Goal: Task Accomplishment & Management: Manage account settings

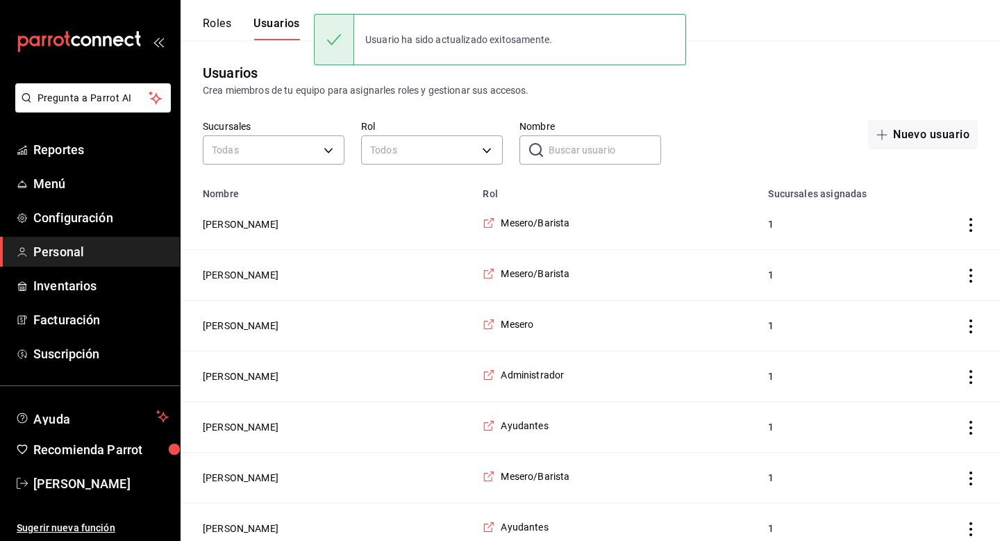
scroll to position [458, 0]
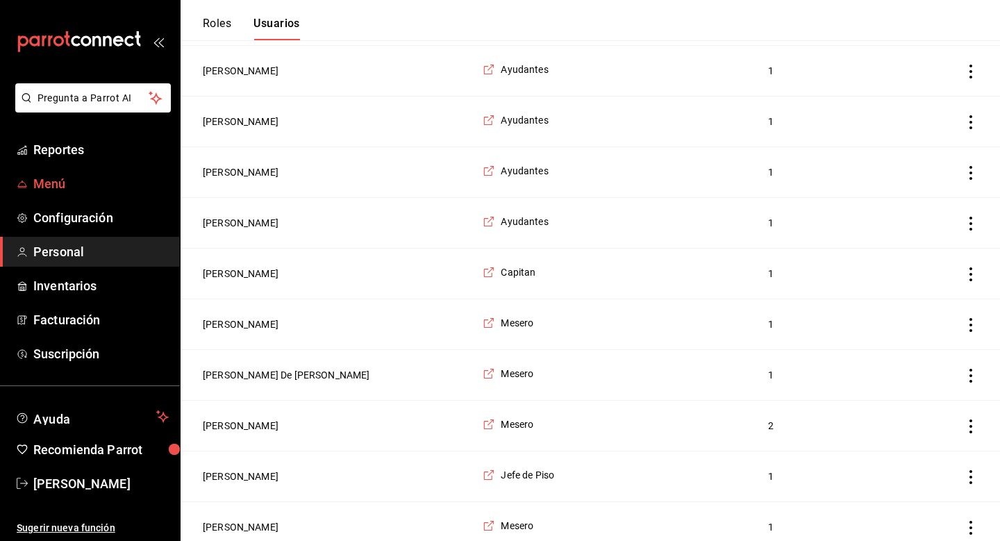
click at [63, 182] on span "Menú" at bounding box center [100, 183] width 135 height 19
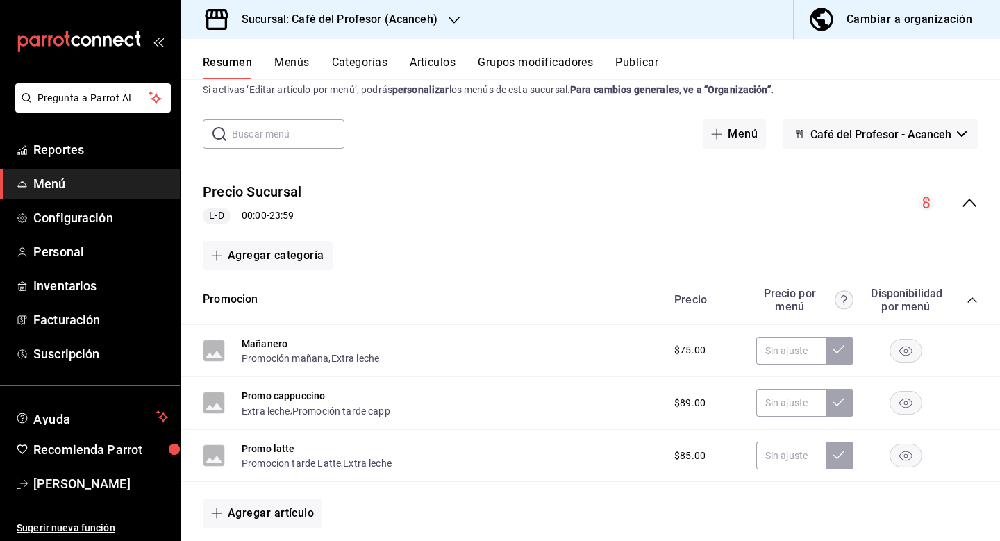
scroll to position [33, 0]
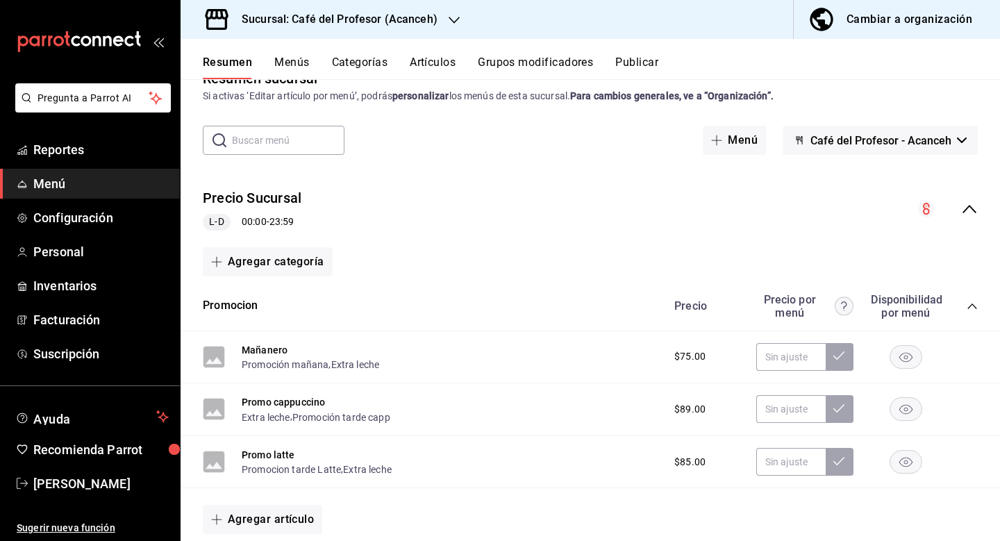
click at [313, 61] on div "Resumen Menús Categorías Artículos Grupos modificadores Publicar" at bounding box center [601, 68] width 797 height 24
click at [303, 60] on button "Menús" at bounding box center [291, 68] width 35 height 24
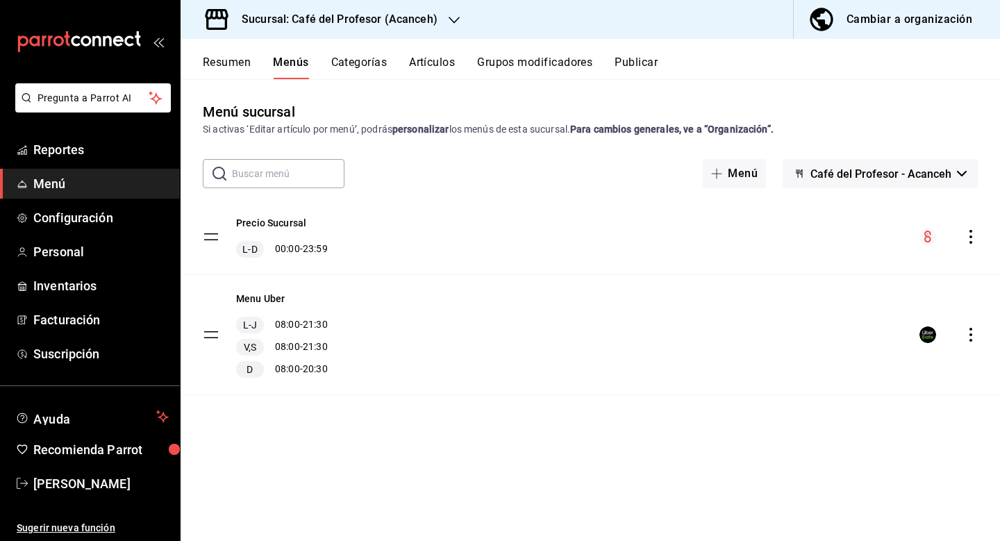
click at [371, 65] on button "Categorías" at bounding box center [359, 68] width 56 height 24
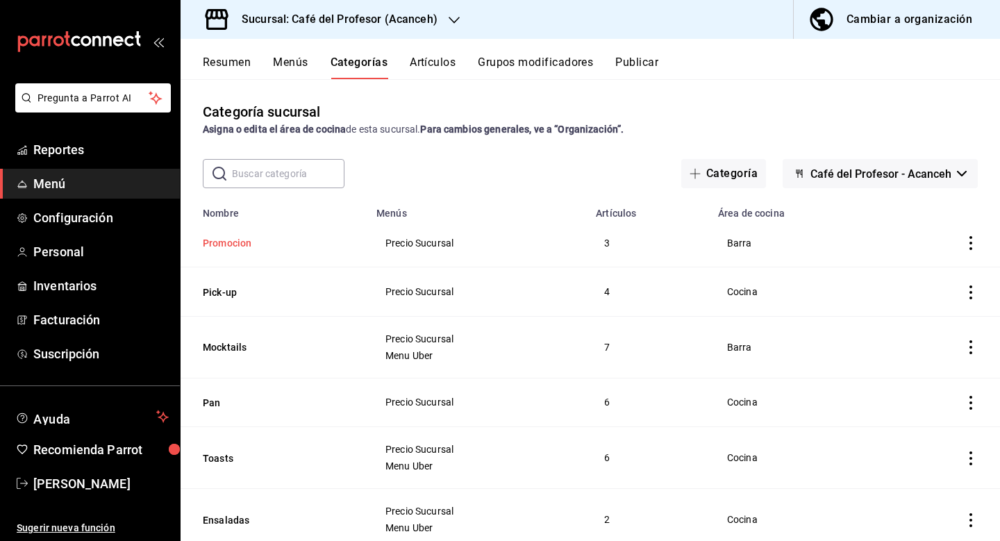
click at [249, 244] on button "Promocion" at bounding box center [272, 243] width 139 height 14
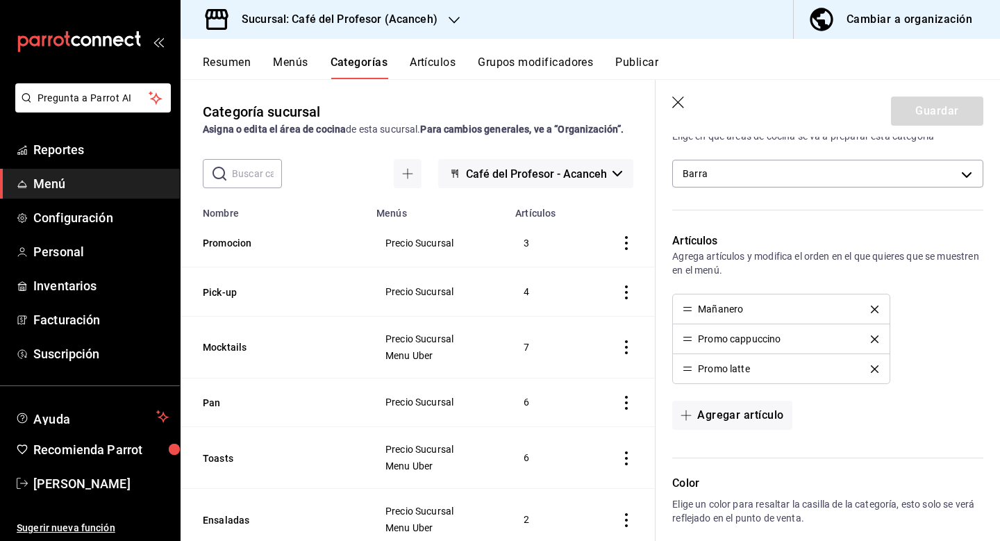
scroll to position [258, 0]
click at [675, 100] on icon "button" at bounding box center [679, 104] width 14 height 14
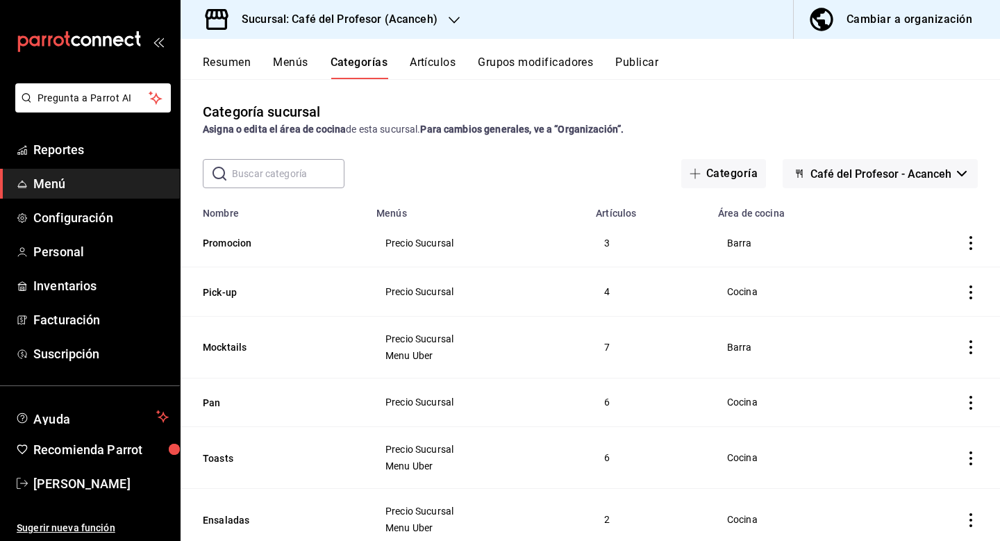
click at [430, 72] on button "Artículos" at bounding box center [433, 68] width 46 height 24
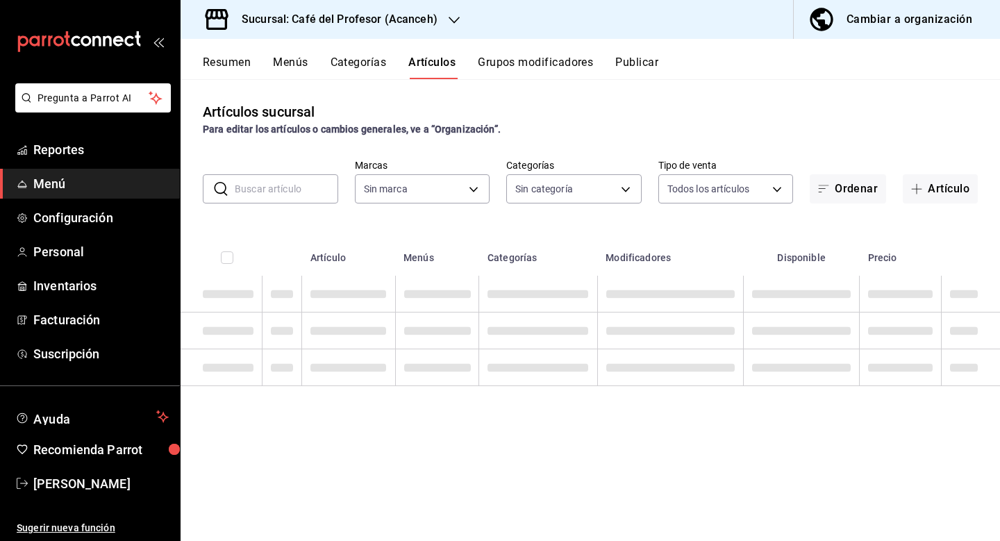
type input "c1a8b8e6-187f-497f-b24d-8667d510d931"
type input "5717449f-301e-46a9-adf4-64e0e2ccf164,4305b257-4ed0-4a91-825b-ae0a7ac471fc,28794…"
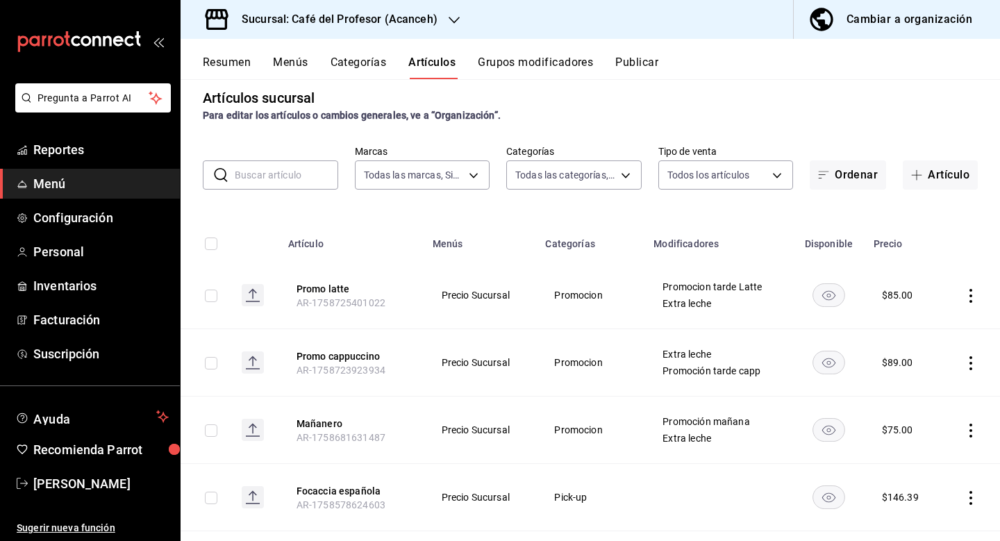
scroll to position [18, 0]
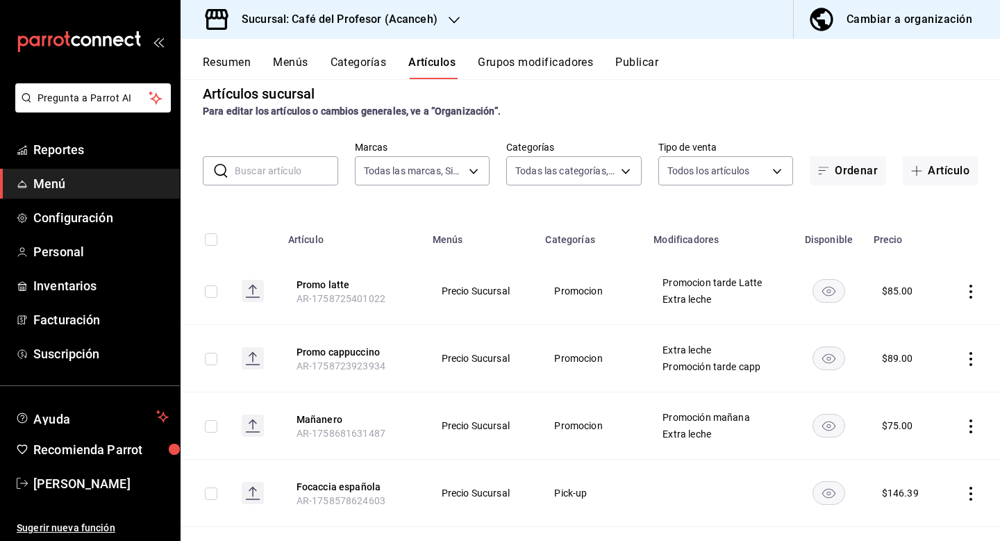
click at [967, 294] on icon "actions" at bounding box center [971, 292] width 14 height 14
click at [333, 281] on div at bounding box center [500, 270] width 1000 height 541
click at [331, 289] on button "Promo latte" at bounding box center [352, 285] width 111 height 14
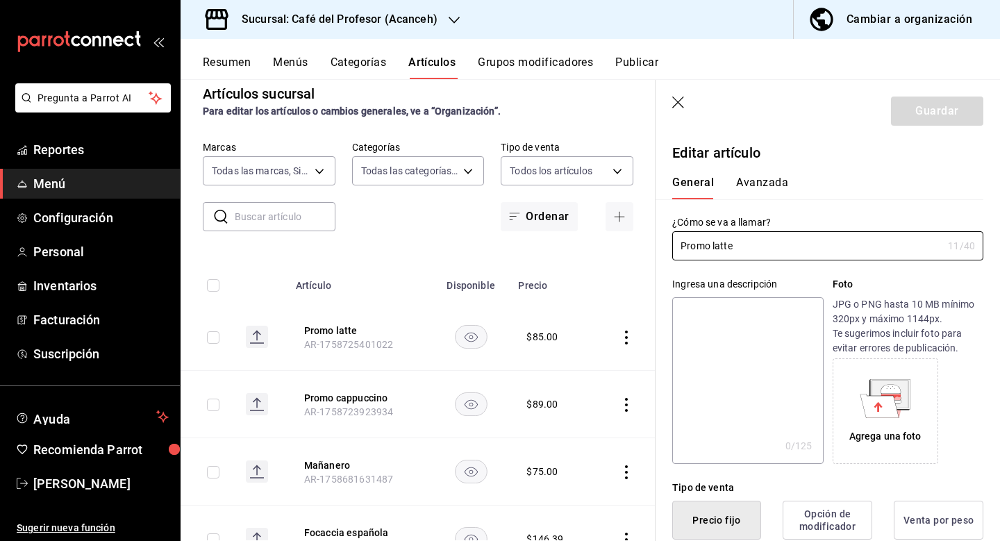
click at [772, 182] on button "Avanzada" at bounding box center [762, 188] width 52 height 24
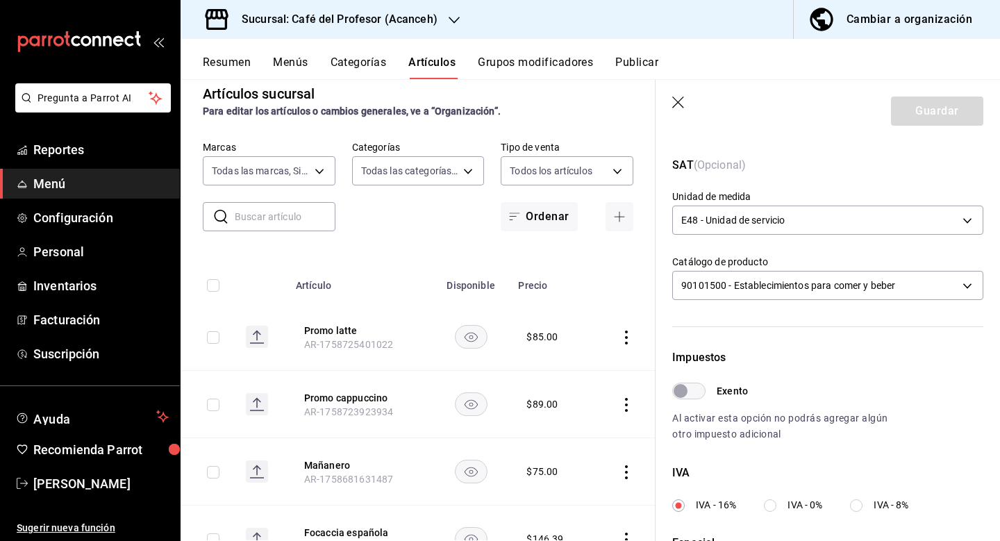
scroll to position [35, 0]
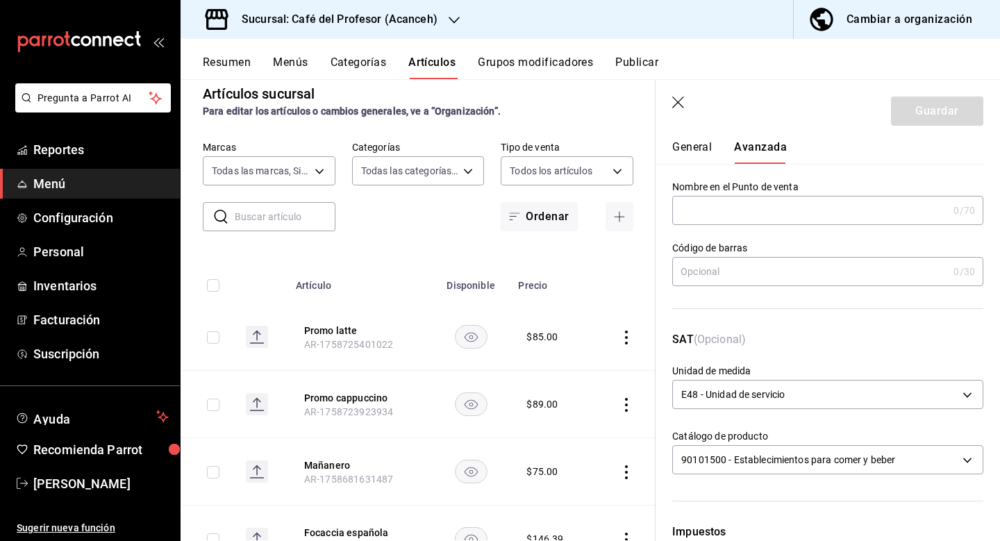
click at [684, 101] on icon "button" at bounding box center [679, 104] width 14 height 14
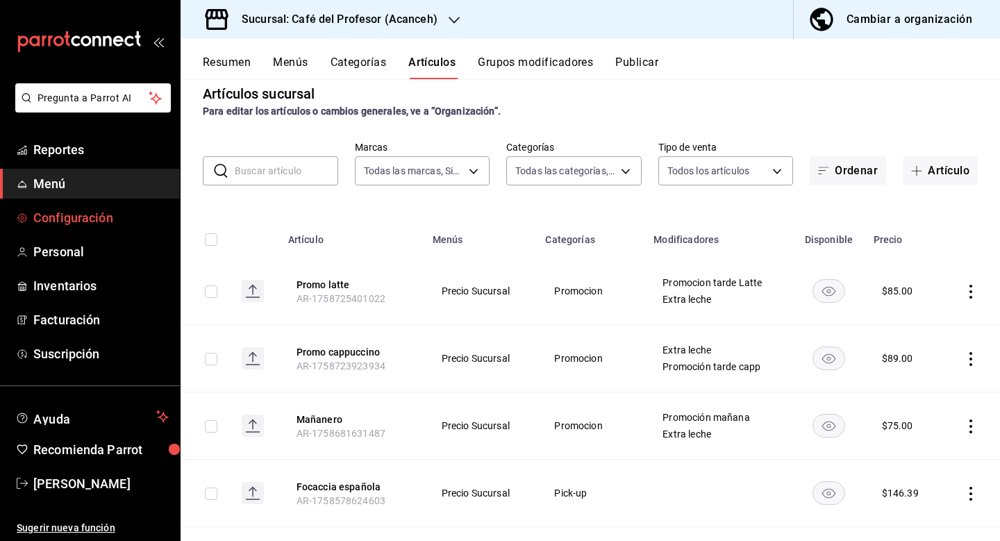
click at [84, 217] on span "Configuración" at bounding box center [100, 217] width 135 height 19
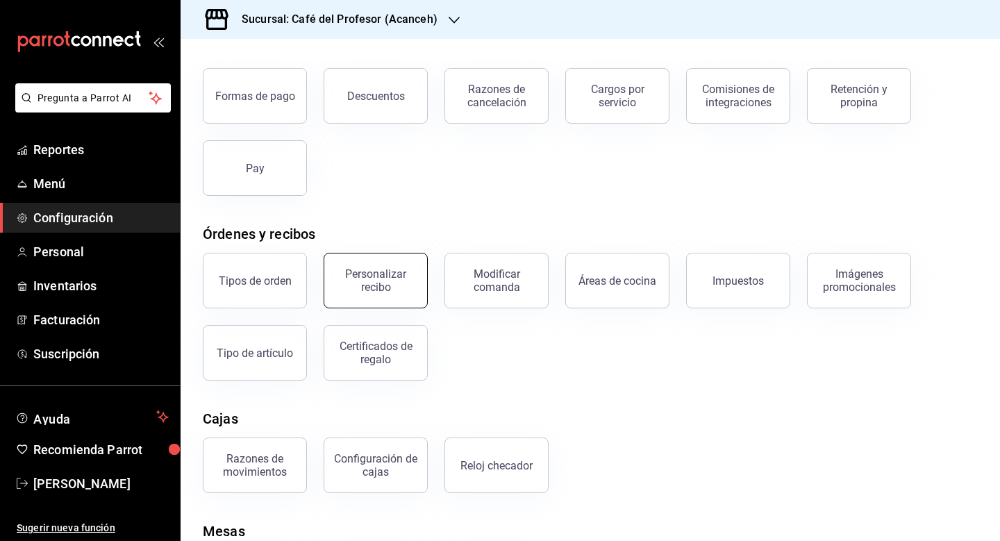
scroll to position [94, 0]
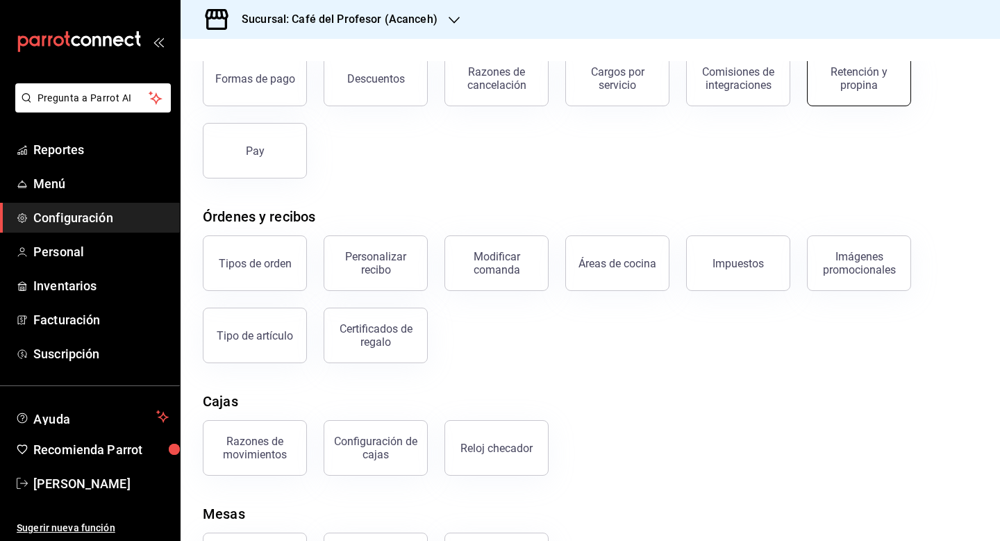
click at [832, 96] on button "Retención y propina" at bounding box center [859, 79] width 104 height 56
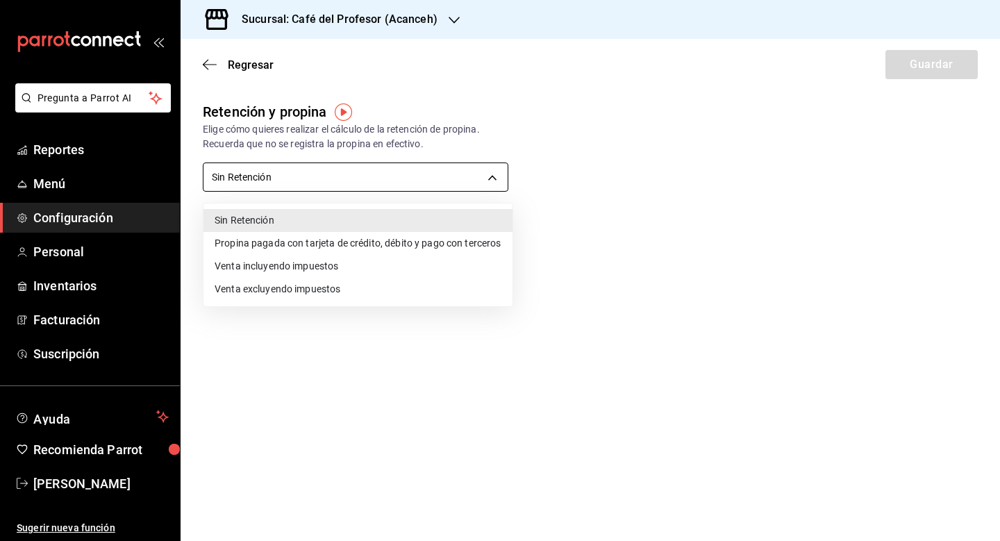
click at [483, 182] on body "Pregunta a Parrot AI Reportes Menú Configuración Personal Inventarios Facturaci…" at bounding box center [500, 270] width 1000 height 541
click at [554, 147] on div at bounding box center [500, 270] width 1000 height 541
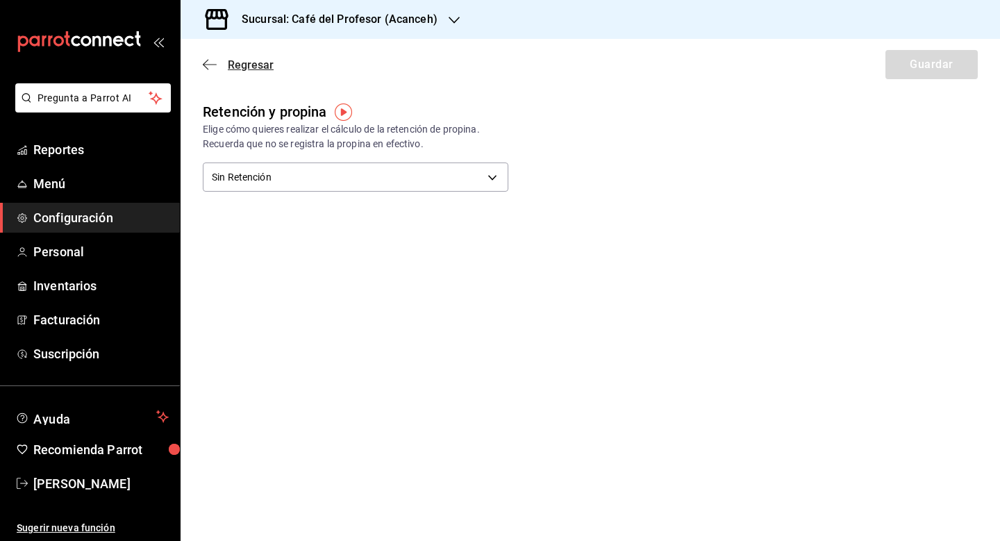
click at [209, 61] on icon "button" at bounding box center [210, 64] width 14 height 13
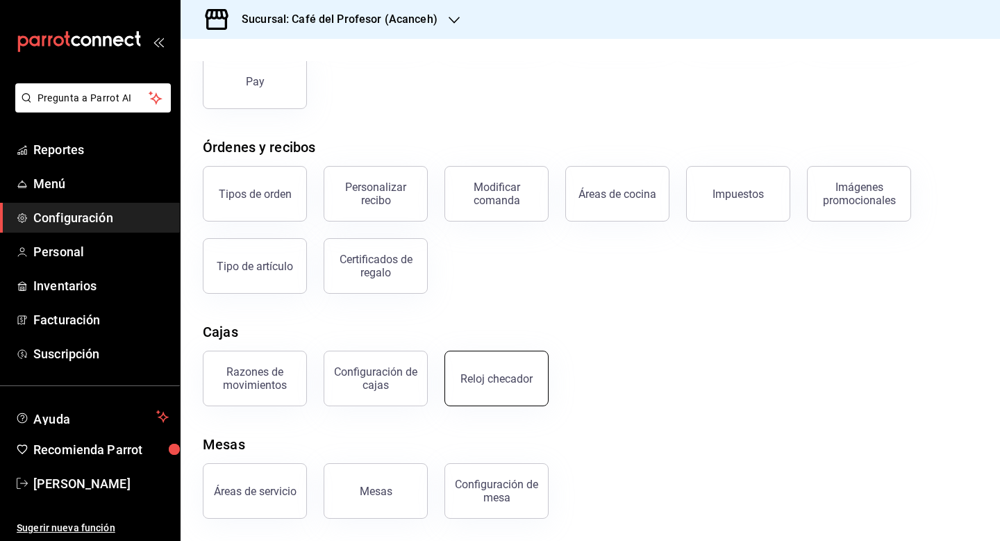
click at [458, 385] on button "Reloj checador" at bounding box center [497, 379] width 104 height 56
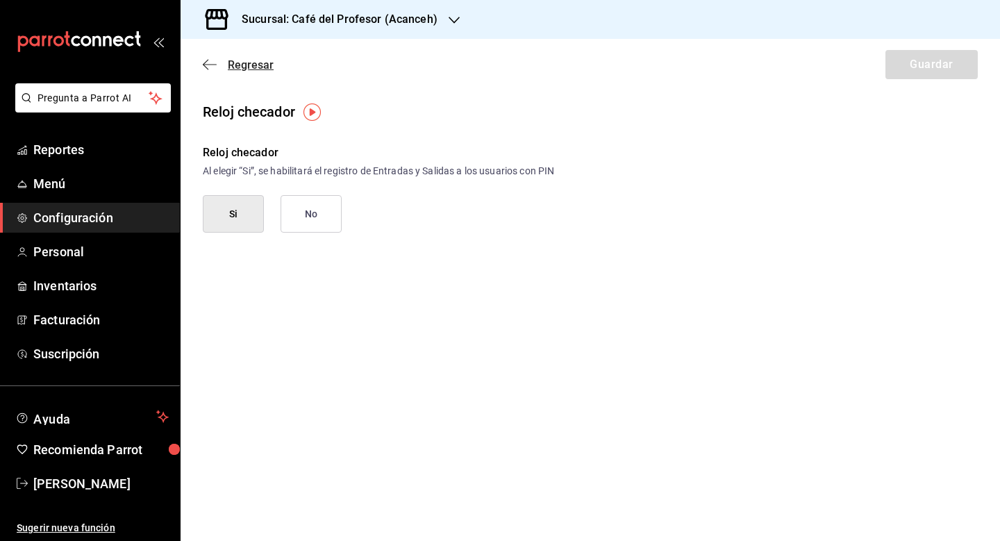
click at [211, 60] on icon "button" at bounding box center [210, 64] width 14 height 13
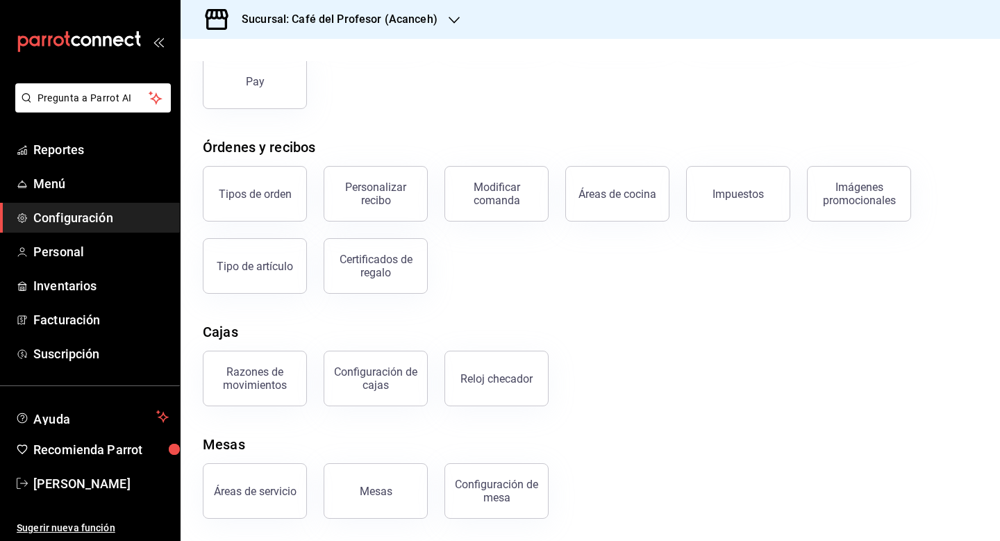
scroll to position [163, 0]
click at [299, 383] on button "Razones de movimientos" at bounding box center [255, 379] width 104 height 56
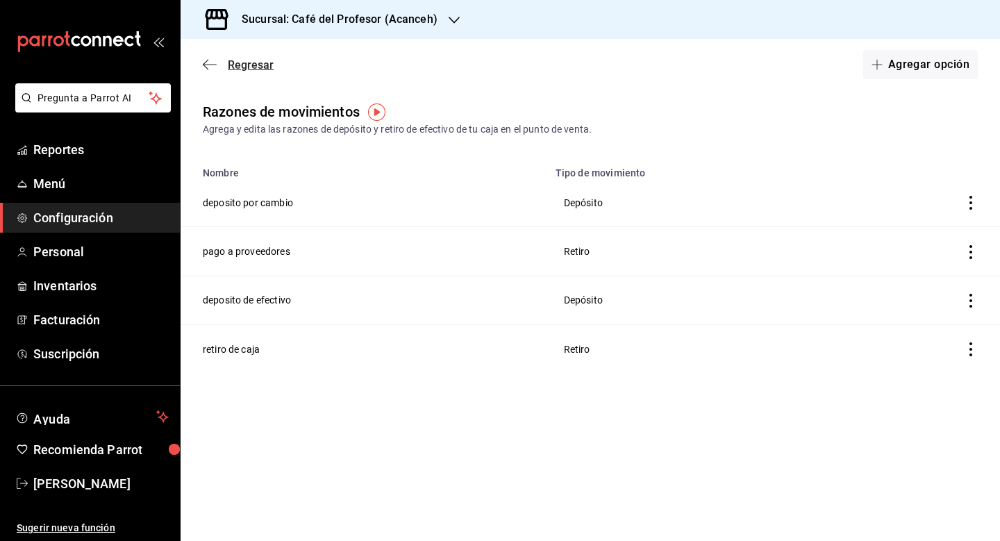
click at [254, 65] on span "Regresar" at bounding box center [251, 64] width 46 height 13
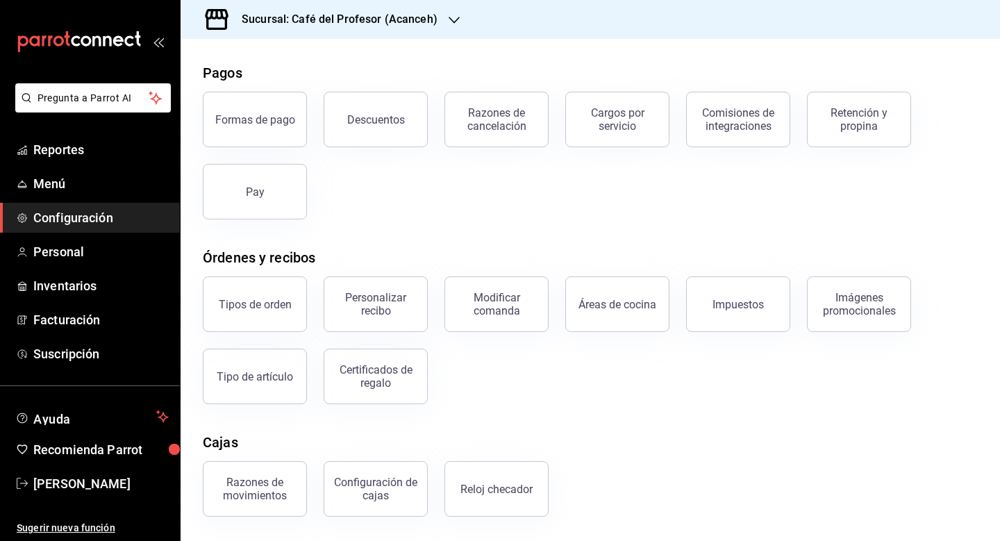
scroll to position [47, 0]
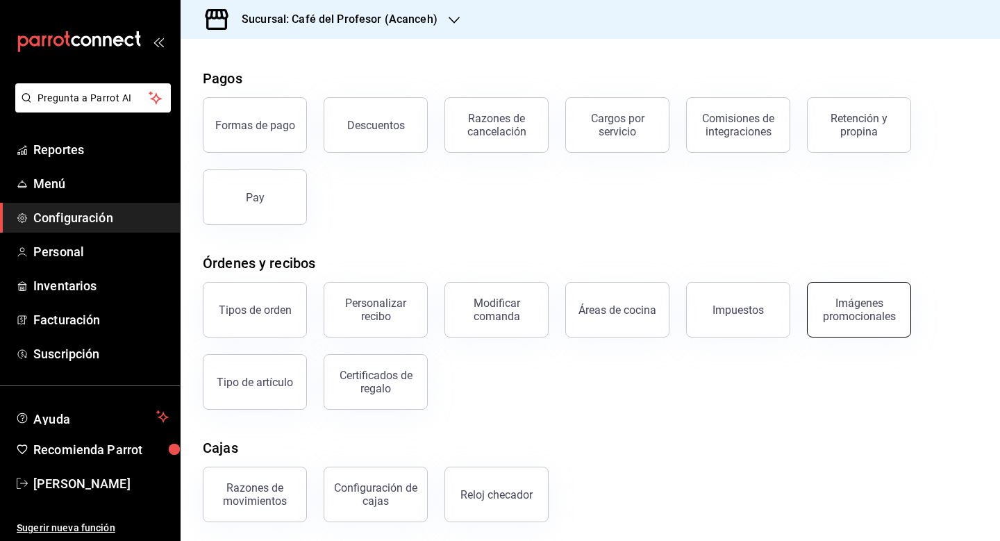
click at [823, 320] on div "Imágenes promocionales" at bounding box center [859, 310] width 86 height 26
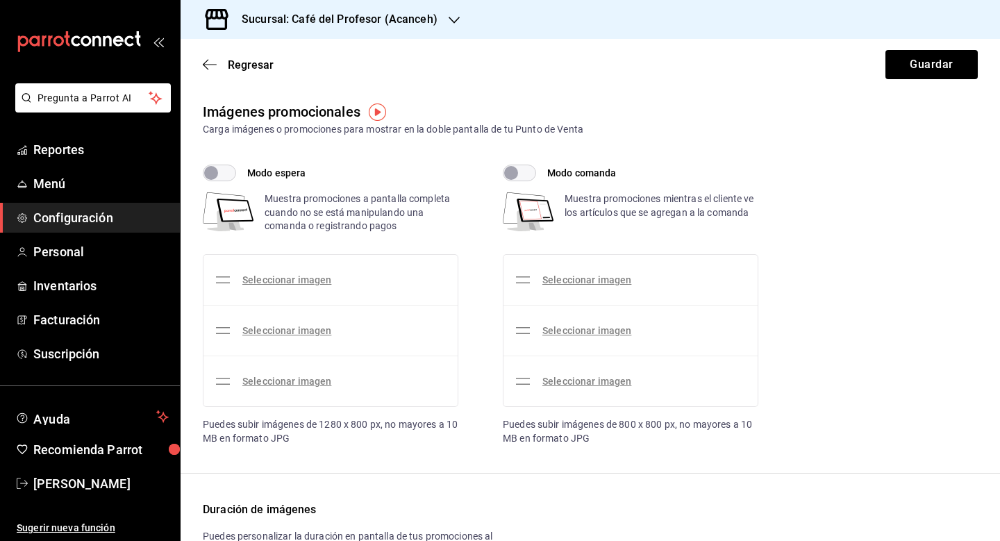
click at [218, 165] on input "Modo espera" at bounding box center [211, 173] width 50 height 17
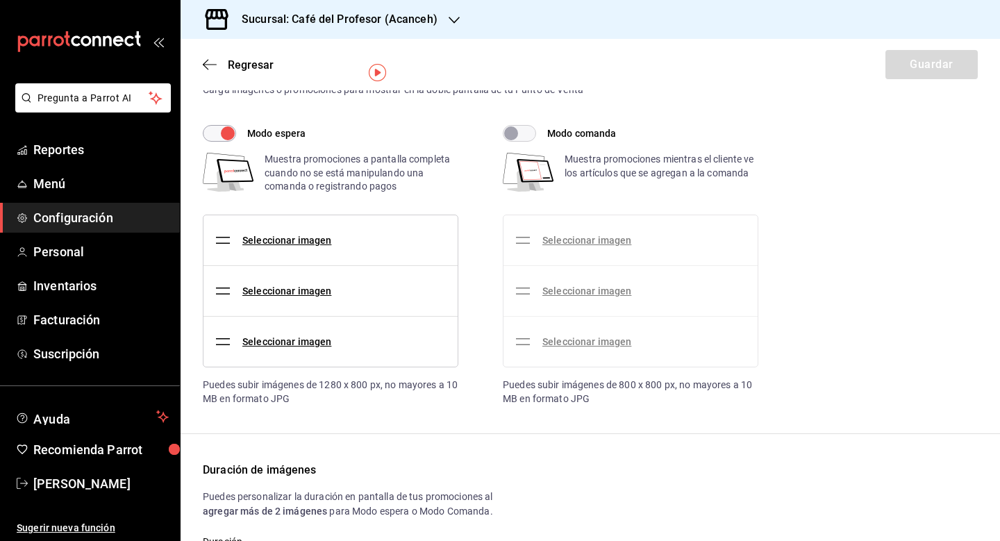
scroll to position [40, 0]
click at [315, 240] on link "Seleccionar imagen" at bounding box center [286, 239] width 89 height 11
click at [0, 0] on input "Seleccionar imagen" at bounding box center [0, 0] width 0 height 0
click at [229, 132] on input "Modo espera" at bounding box center [228, 132] width 50 height 17
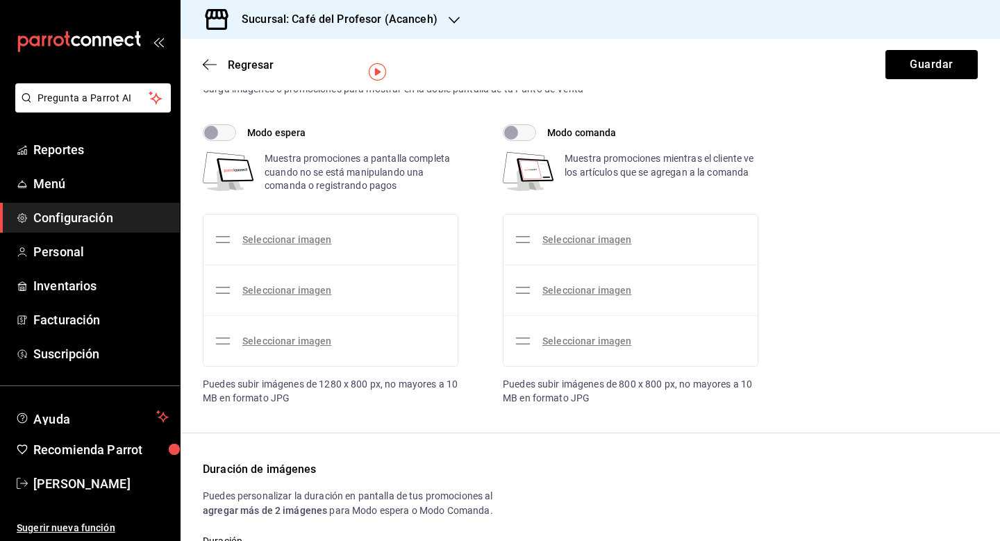
click at [225, 135] on input "Modo espera" at bounding box center [211, 132] width 50 height 17
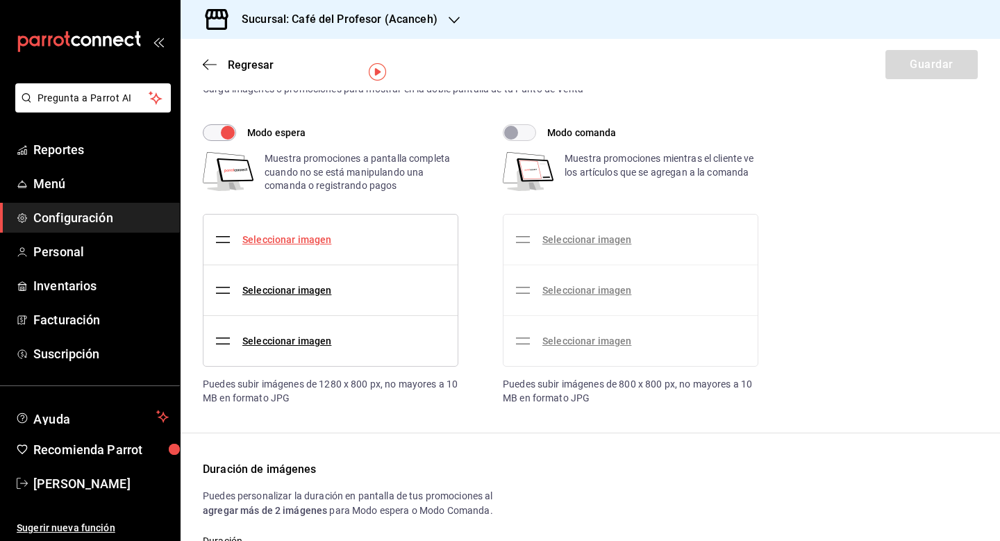
click at [282, 238] on link "Seleccionar imagen" at bounding box center [286, 239] width 89 height 11
click at [0, 0] on input "Seleccionar imagen" at bounding box center [0, 0] width 0 height 0
click at [284, 239] on link "Seleccionar imagen" at bounding box center [286, 239] width 89 height 11
click at [0, 0] on input "Seleccionar imagen" at bounding box center [0, 0] width 0 height 0
click at [326, 243] on link "Seleccionar imagen" at bounding box center [286, 239] width 89 height 11
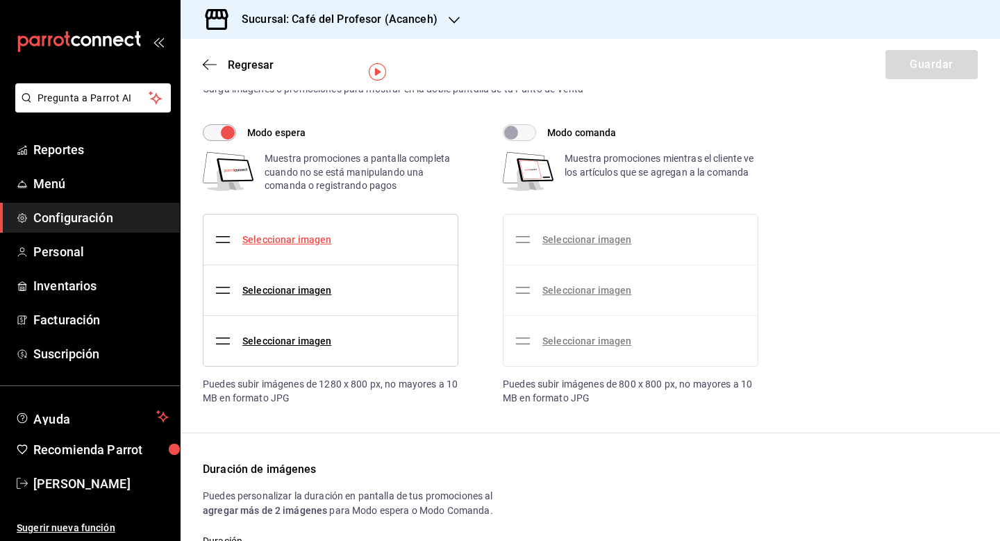
click at [0, 0] on input "Seleccionar imagen" at bounding box center [0, 0] width 0 height 0
click at [221, 132] on input "Modo espera" at bounding box center [228, 132] width 50 height 17
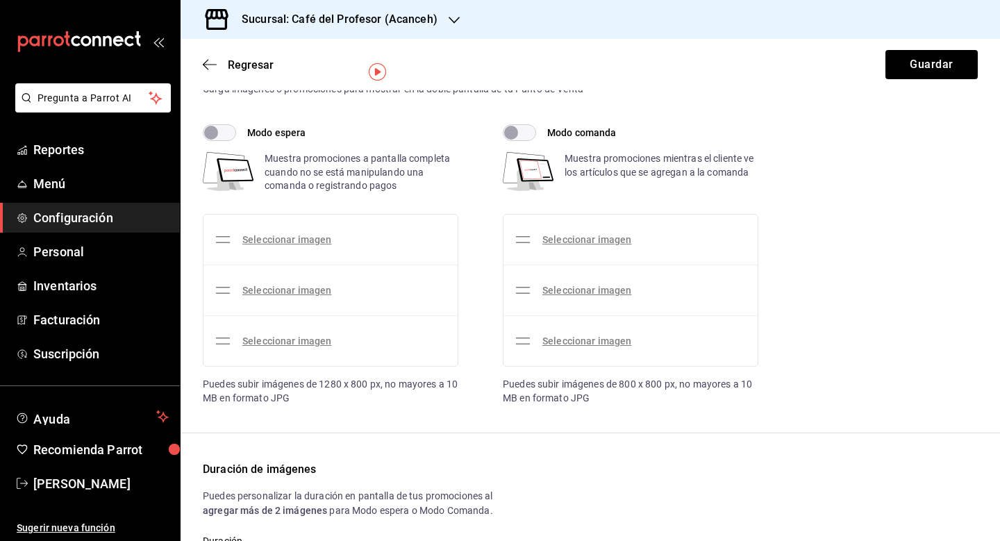
click at [229, 131] on input "Modo espera" at bounding box center [211, 132] width 50 height 17
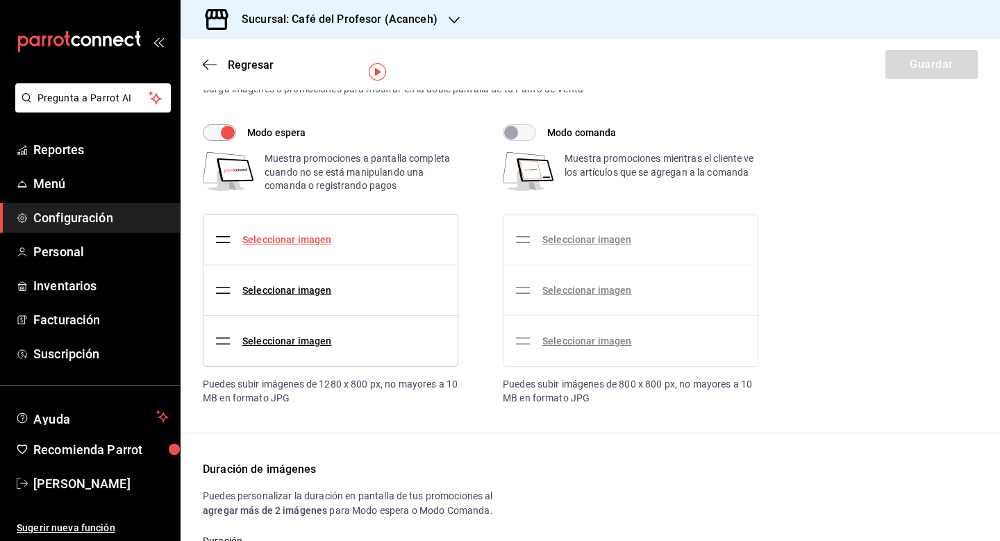
click at [302, 242] on link "Seleccionar imagen" at bounding box center [286, 239] width 89 height 11
click at [0, 0] on input "Seleccionar imagen" at bounding box center [0, 0] width 0 height 0
click at [288, 239] on link "Seleccionar imagen" at bounding box center [286, 239] width 89 height 11
click at [0, 0] on input "Seleccionar imagen" at bounding box center [0, 0] width 0 height 0
click at [226, 133] on input "Modo espera" at bounding box center [228, 132] width 50 height 17
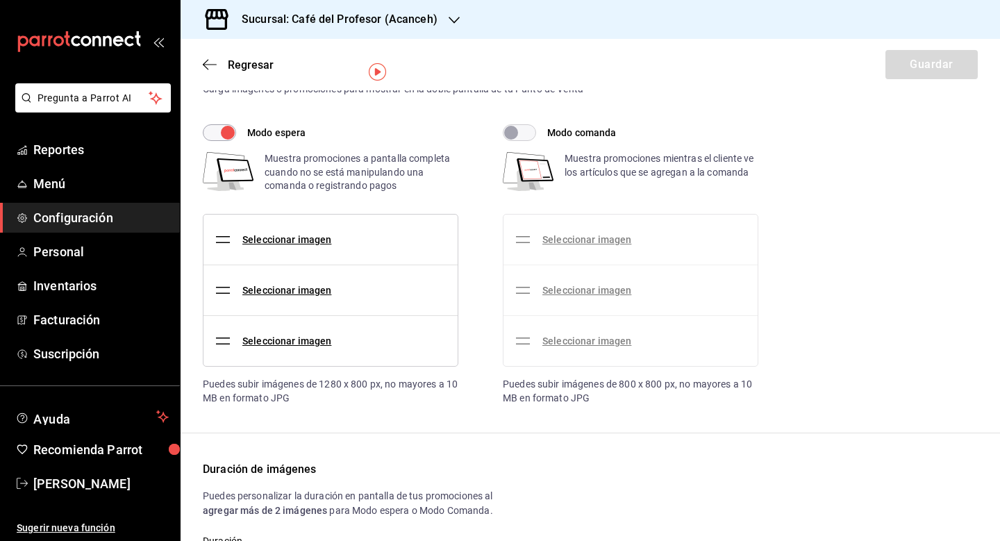
checkbox input "false"
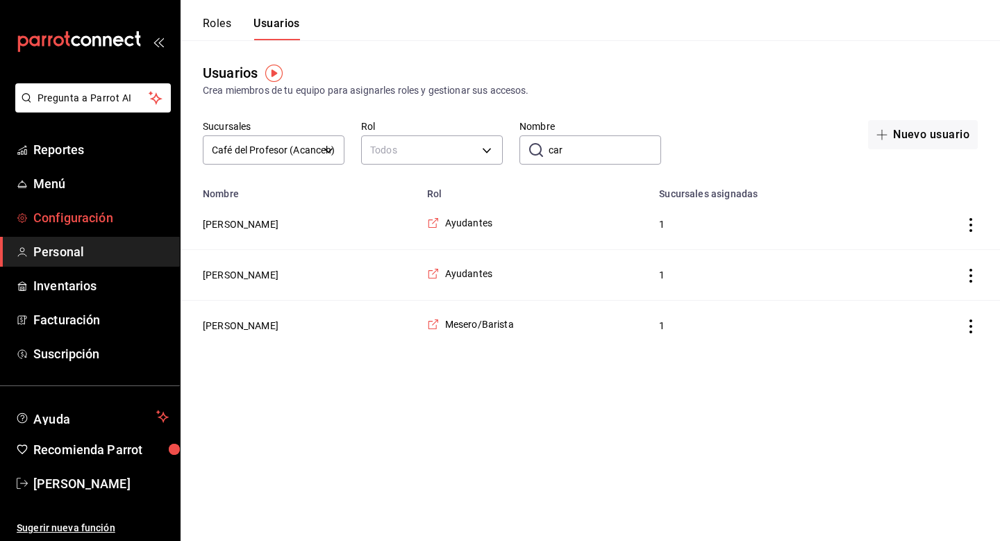
click at [65, 217] on span "Configuración" at bounding box center [100, 217] width 135 height 19
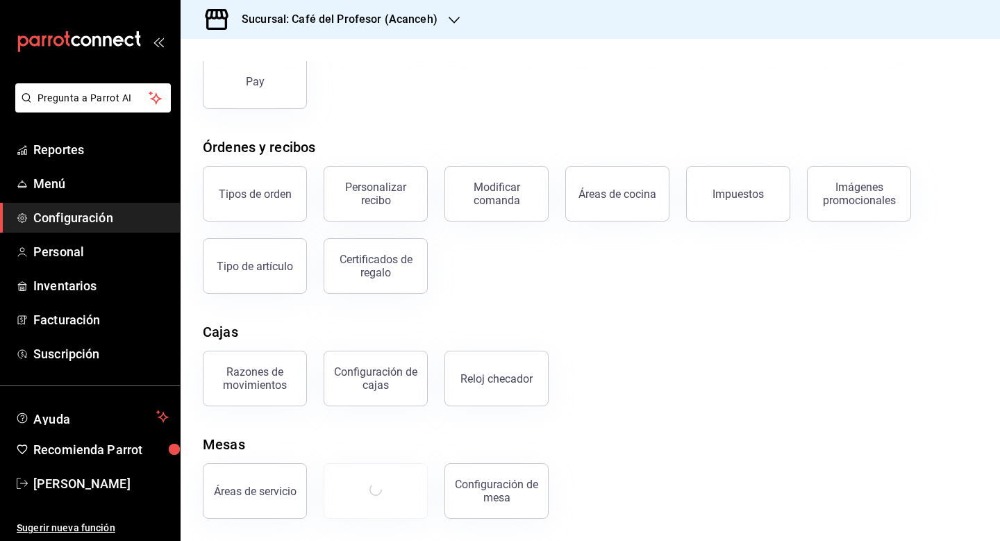
scroll to position [1, 0]
click at [397, 378] on div "Configuración de cajas" at bounding box center [376, 378] width 86 height 26
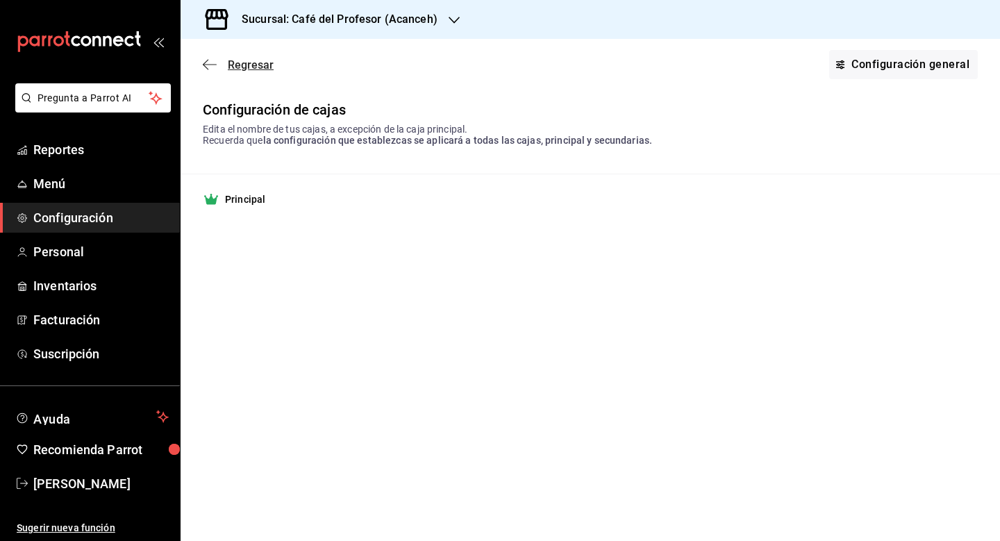
click at [213, 63] on icon "button" at bounding box center [210, 64] width 14 height 13
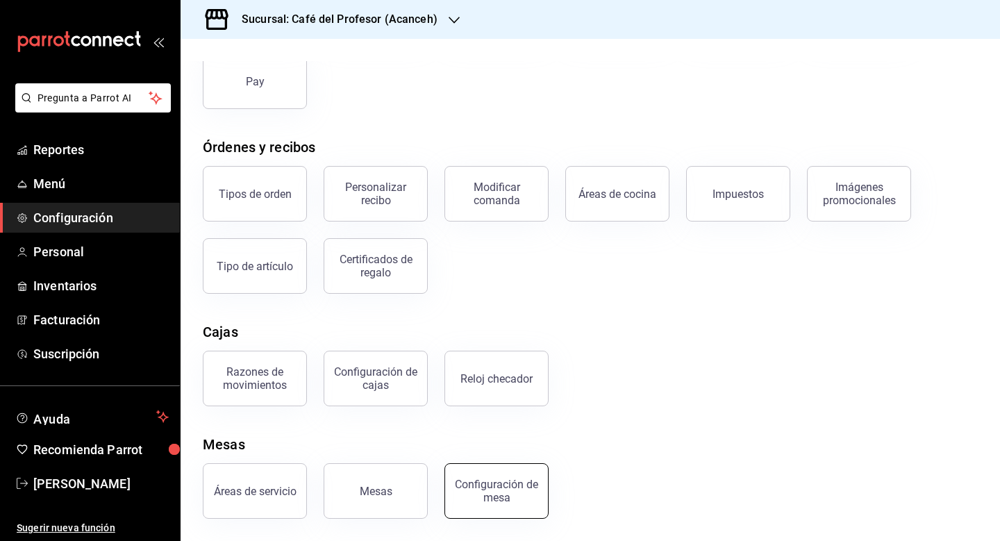
scroll to position [163, 0]
click at [363, 382] on div "Configuración de cajas" at bounding box center [376, 378] width 86 height 26
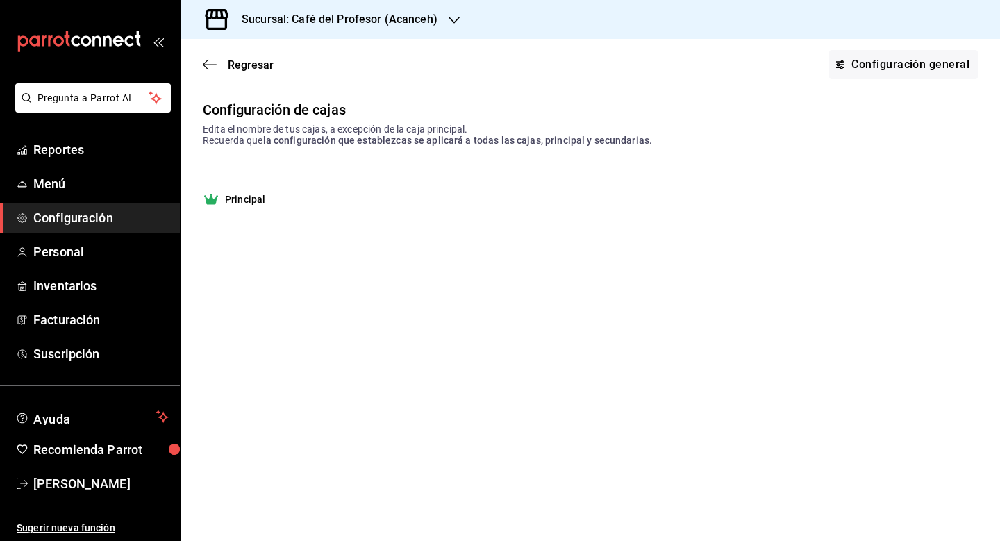
click at [242, 151] on div "Configuración de cajas Edita el nombre de tus cajas, a excepción de la caja pri…" at bounding box center [591, 162] width 820 height 123
click at [230, 65] on span "Regresar" at bounding box center [251, 64] width 46 height 13
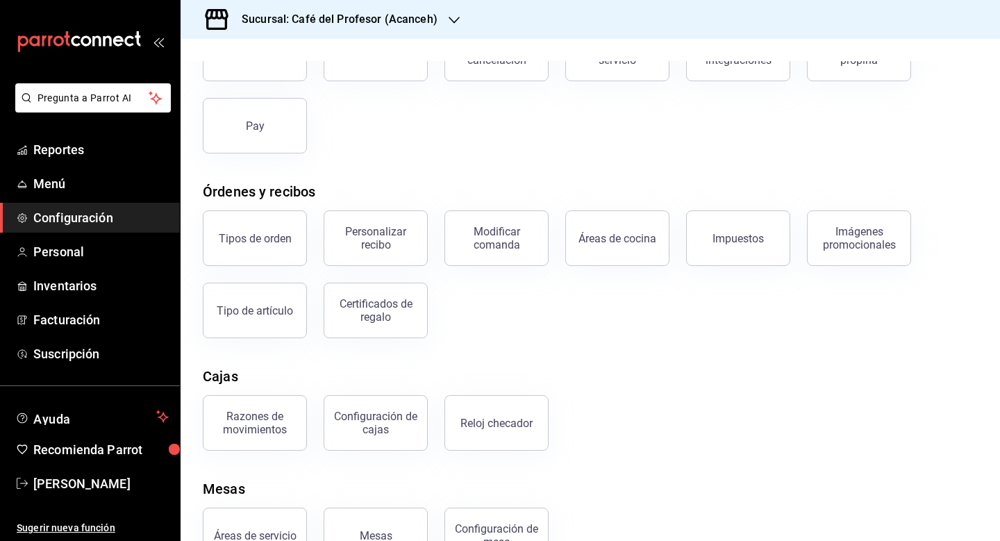
scroll to position [124, 0]
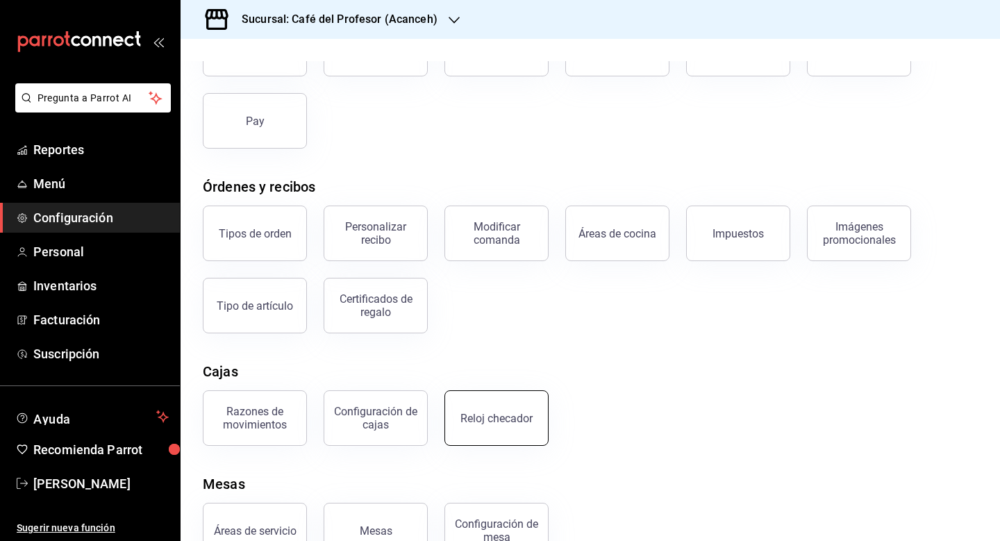
click at [522, 410] on button "Reloj checador" at bounding box center [497, 418] width 104 height 56
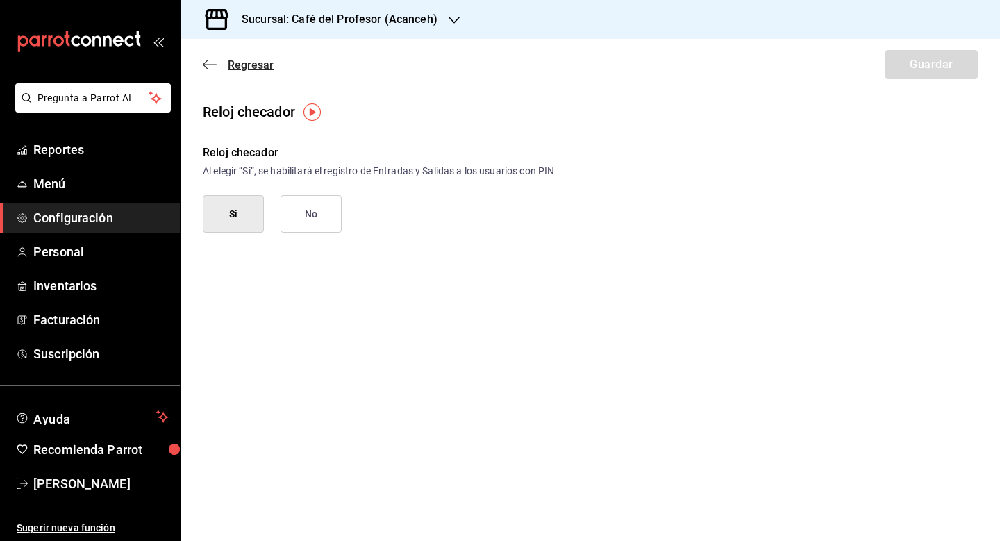
click at [213, 61] on icon "button" at bounding box center [210, 64] width 14 height 13
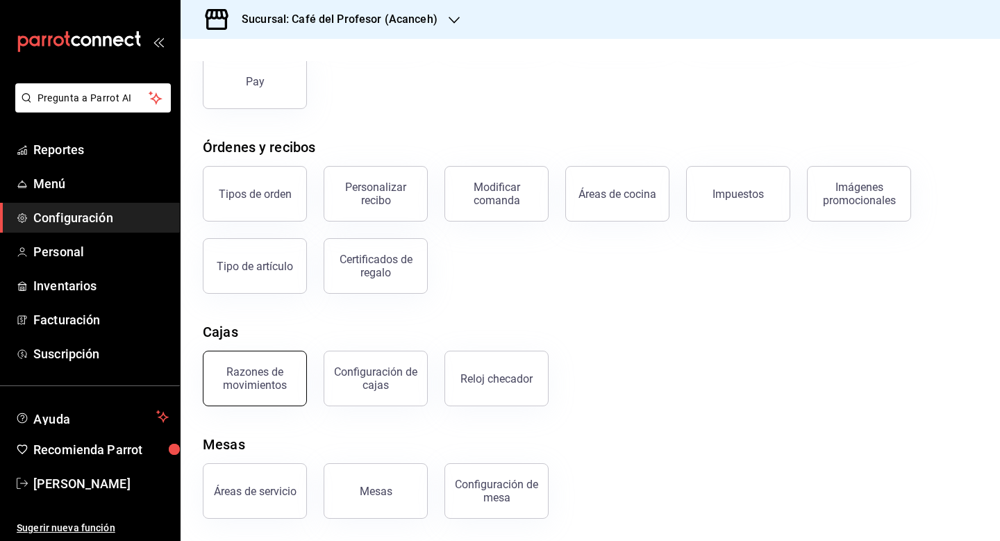
scroll to position [163, 0]
click at [276, 392] on button "Razones de movimientos" at bounding box center [255, 379] width 104 height 56
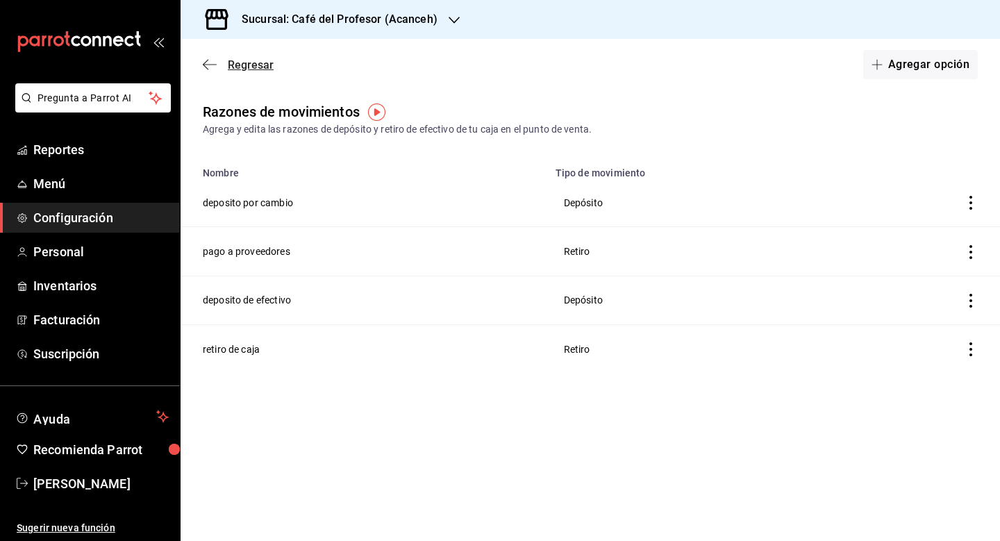
click at [210, 67] on icon "button" at bounding box center [210, 64] width 14 height 13
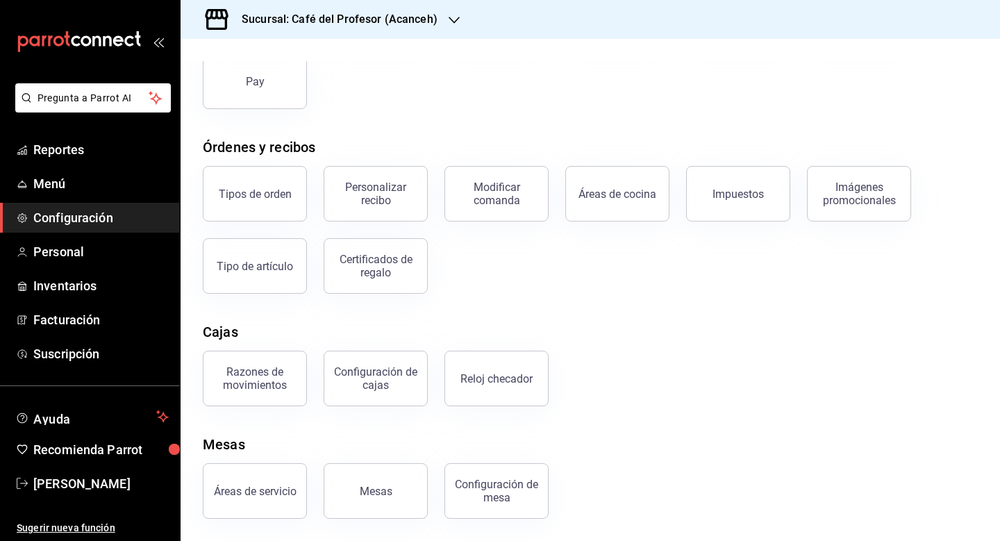
scroll to position [163, 0]
click at [282, 487] on div "Áreas de servicio" at bounding box center [255, 491] width 83 height 13
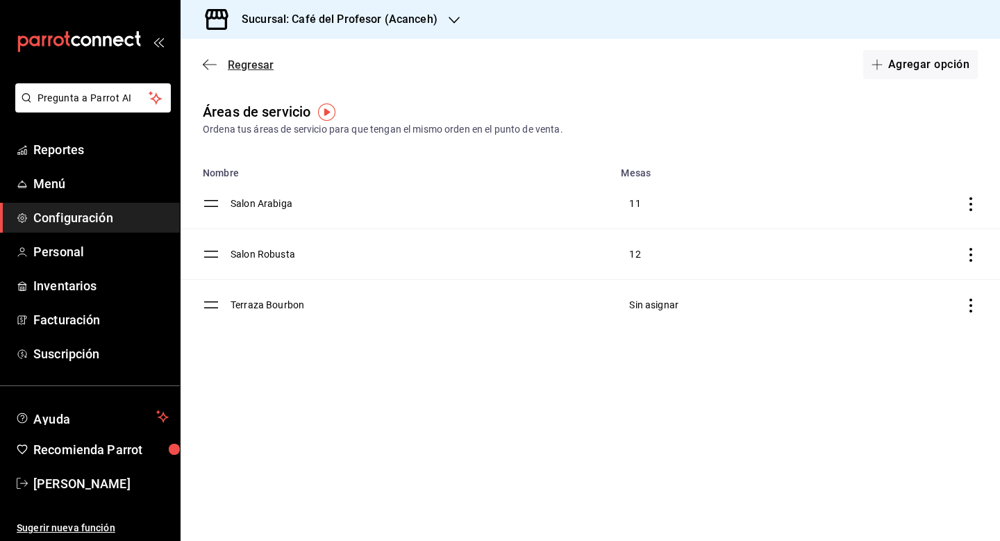
click at [205, 58] on icon "button" at bounding box center [210, 64] width 14 height 13
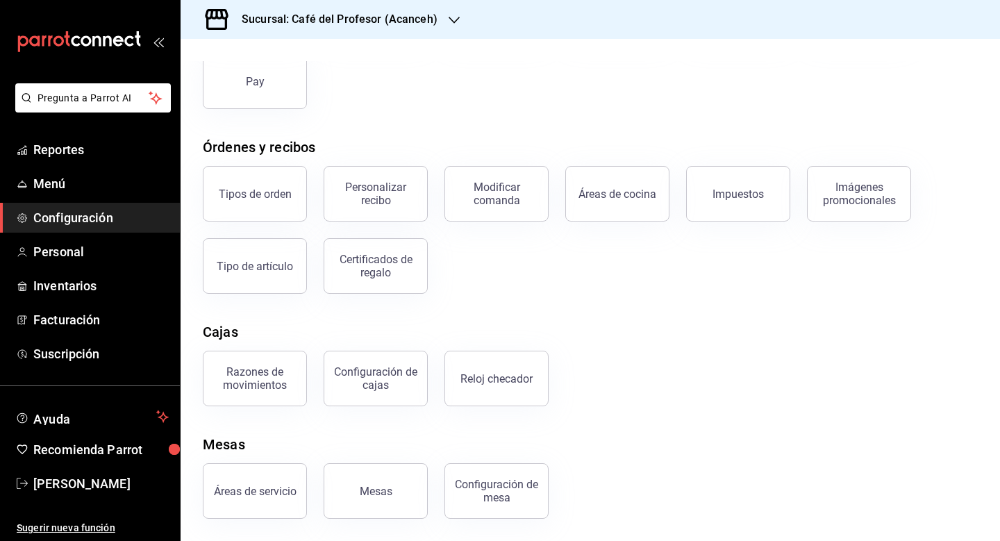
scroll to position [163, 0]
click at [836, 201] on div "Imágenes promocionales" at bounding box center [859, 194] width 86 height 26
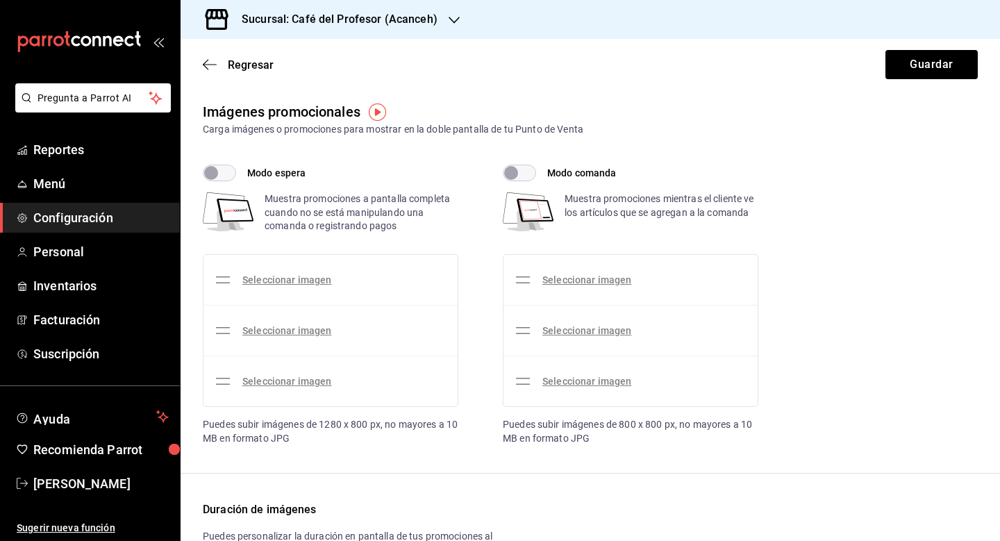
click at [220, 177] on input "Modo espera" at bounding box center [211, 173] width 50 height 17
checkbox input "true"
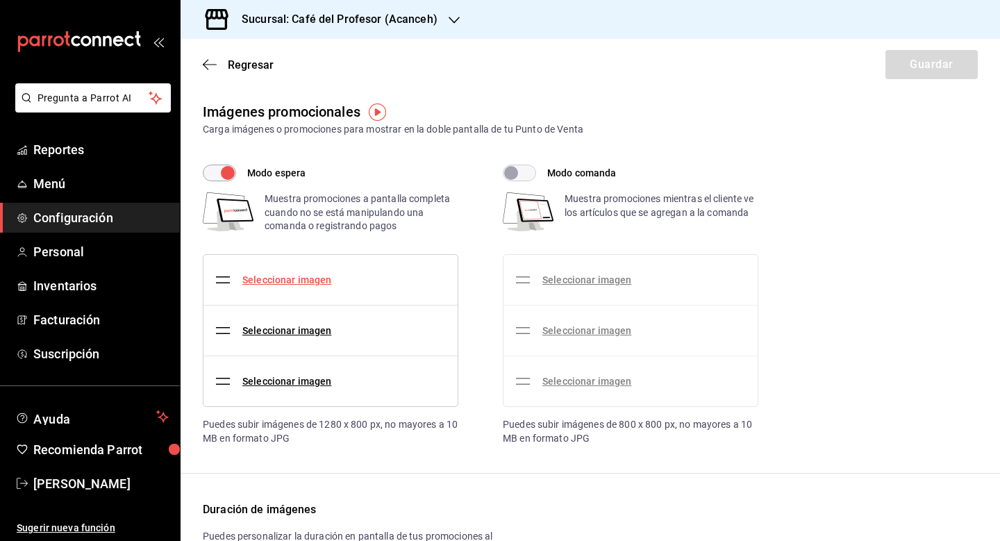
click at [290, 282] on link "Seleccionar imagen" at bounding box center [286, 279] width 89 height 11
click at [0, 0] on input "Seleccionar imagen" at bounding box center [0, 0] width 0 height 0
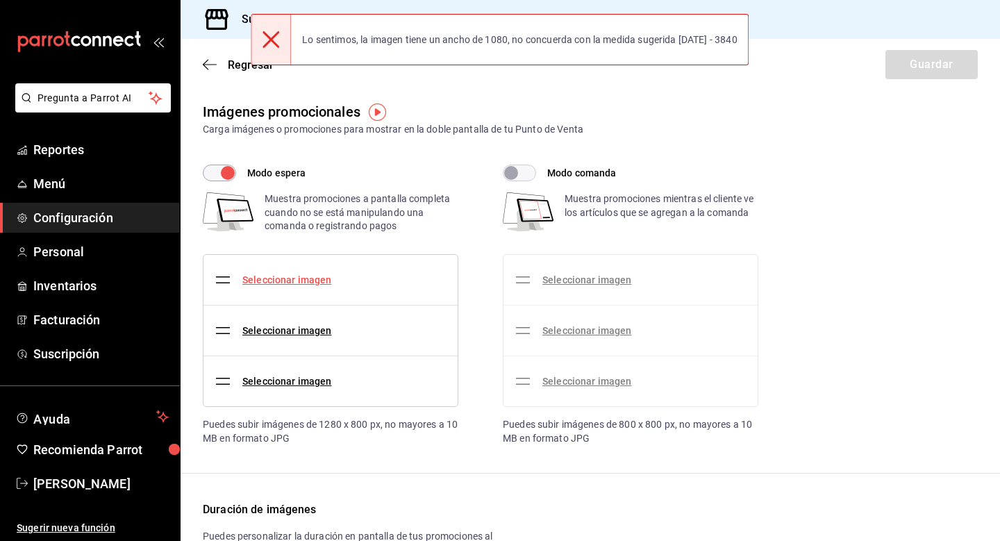
click at [290, 279] on link "Seleccionar imagen" at bounding box center [286, 279] width 89 height 11
click at [0, 0] on input "Seleccionar imagen" at bounding box center [0, 0] width 0 height 0
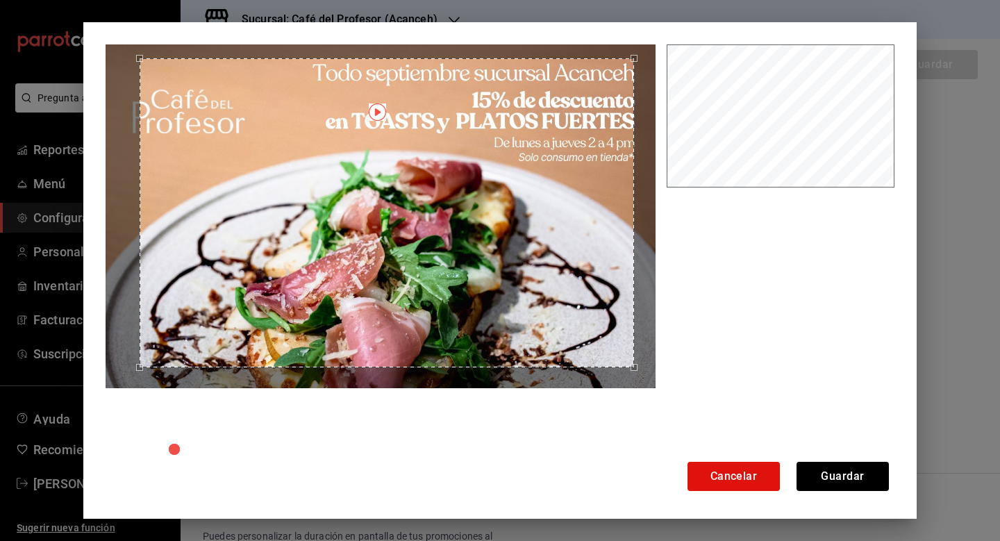
click at [554, 298] on div "Use the arrow keys to move the crop selection area" at bounding box center [387, 213] width 495 height 310
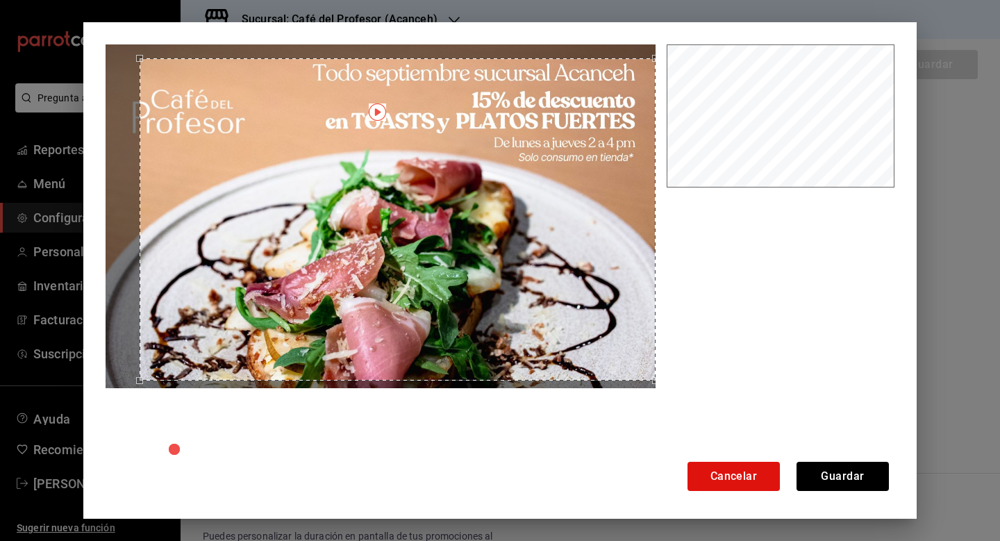
click at [659, 402] on div at bounding box center [384, 252] width 556 height 417
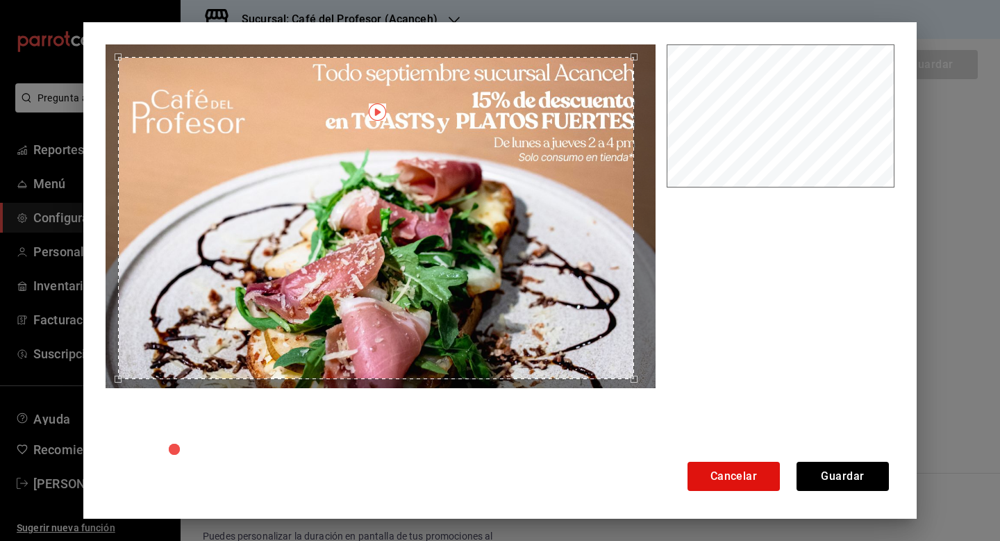
click at [547, 325] on div "Use the arrow keys to move the crop selection area" at bounding box center [376, 218] width 516 height 323
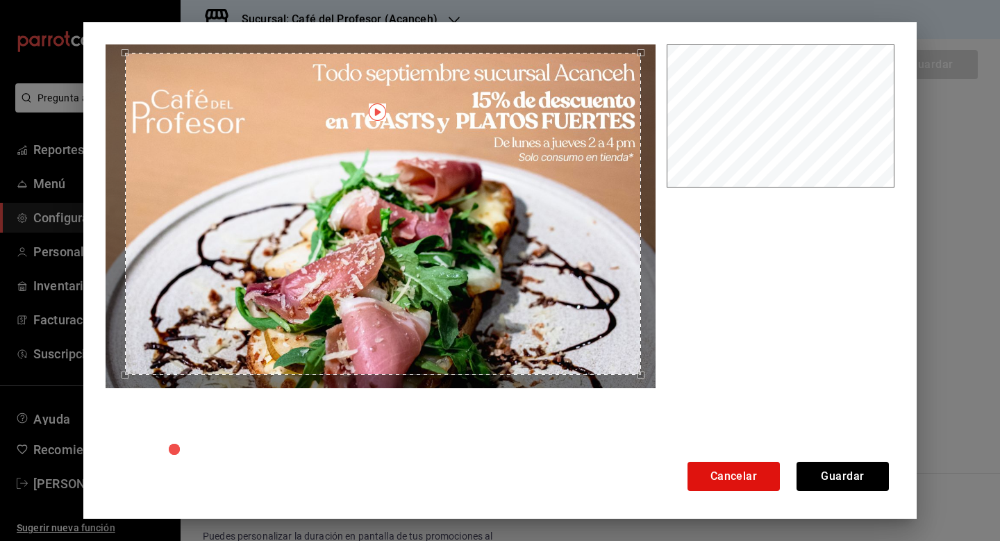
click at [368, 208] on div "Use the arrow keys to move the crop selection area" at bounding box center [383, 214] width 516 height 323
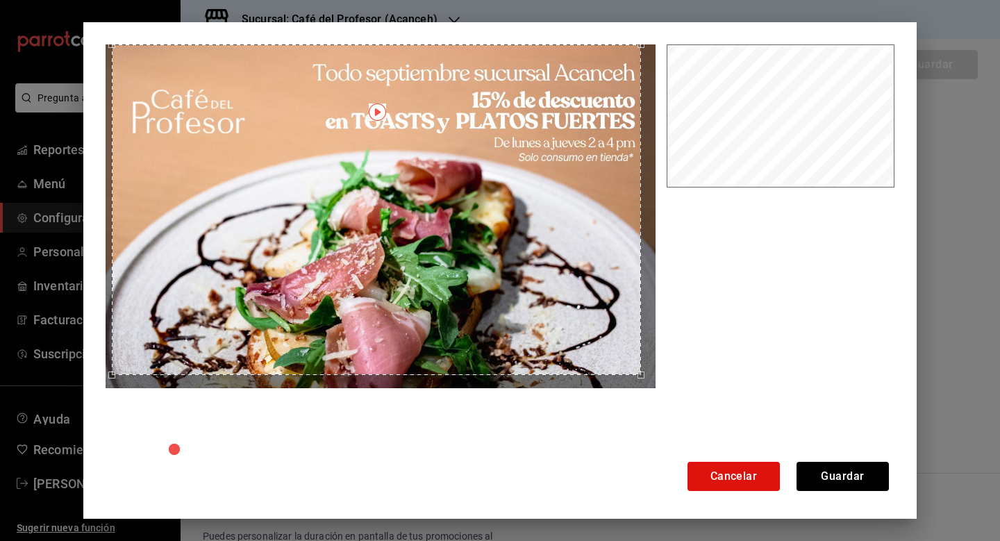
click at [101, 47] on div "Cancelar Guardar" at bounding box center [500, 270] width 834 height 497
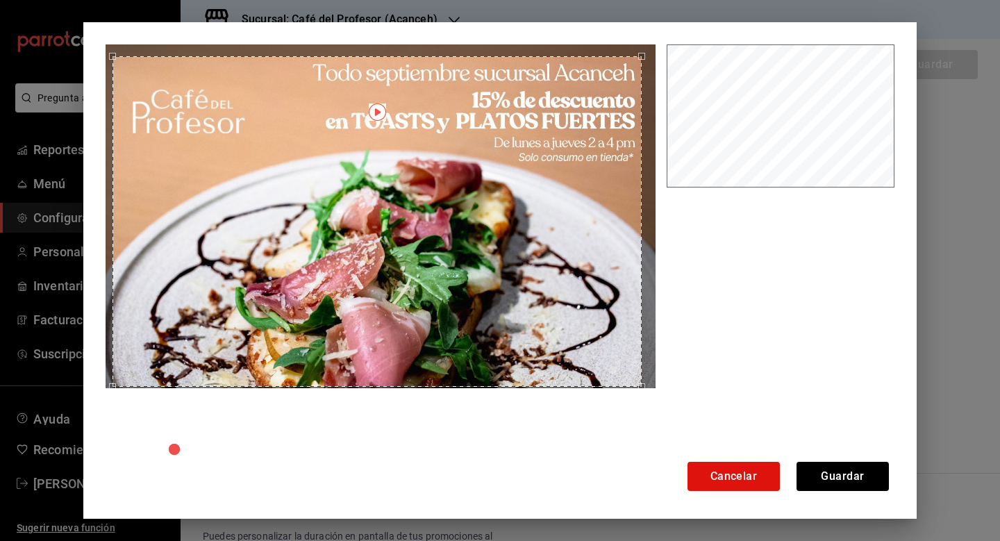
click at [304, 151] on div "Use the arrow keys to move the crop selection area" at bounding box center [377, 221] width 529 height 331
click at [812, 472] on button "Guardar" at bounding box center [843, 476] width 92 height 29
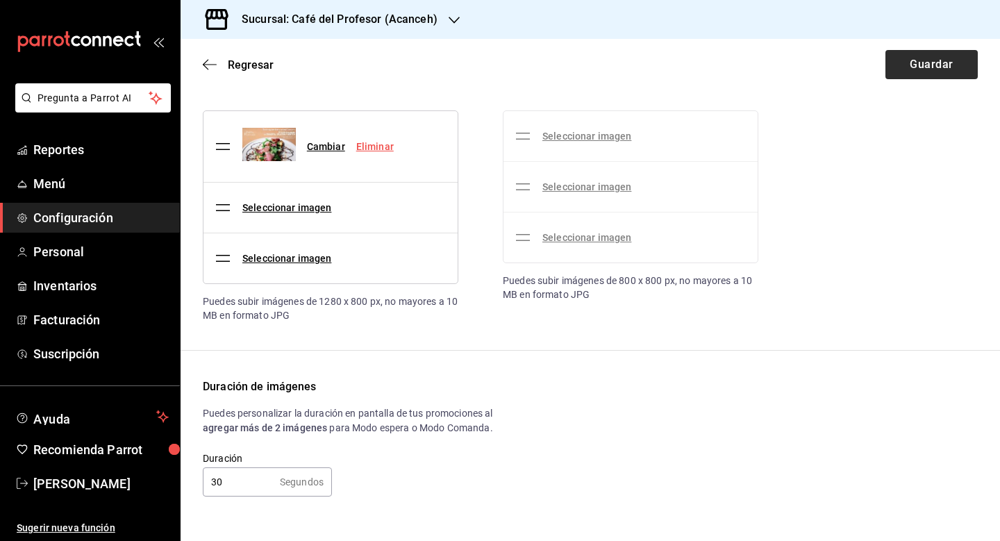
scroll to position [143, 0]
click at [937, 65] on button "Guardar" at bounding box center [932, 64] width 92 height 29
